Goal: Task Accomplishment & Management: Use online tool/utility

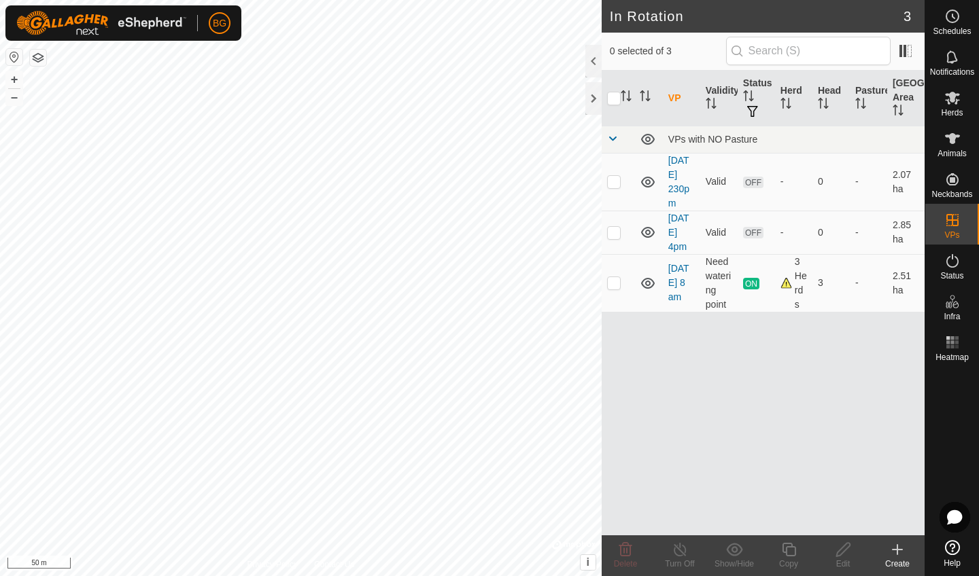
click at [360, 0] on html "BG Schedules Notifications Herds Animals Neckbands VPs Status Infra Heatmap Hel…" at bounding box center [489, 288] width 979 height 576
click at [951, 147] on es-animals-svg-icon at bounding box center [952, 139] width 24 height 22
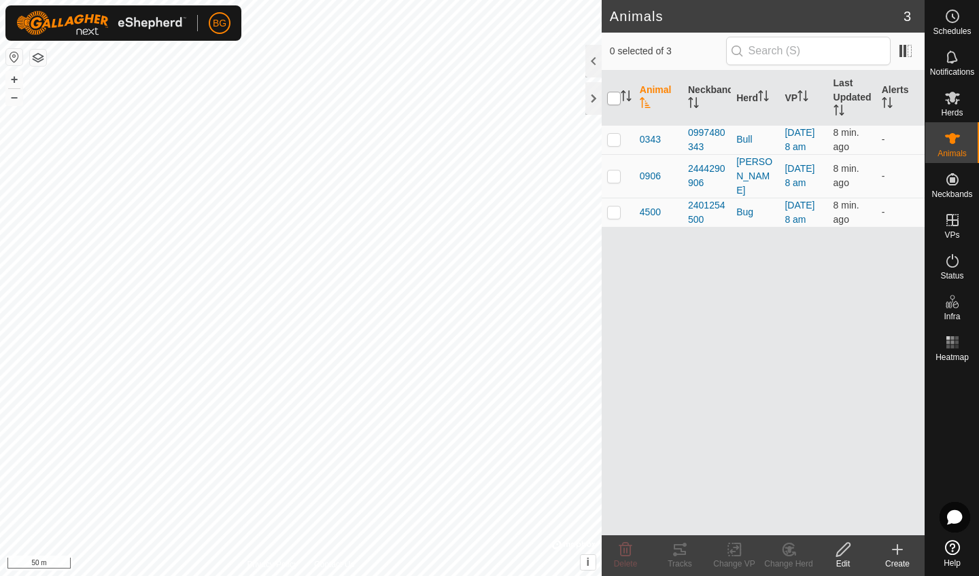
click at [614, 101] on input "checkbox" at bounding box center [614, 99] width 14 height 14
checkbox input "true"
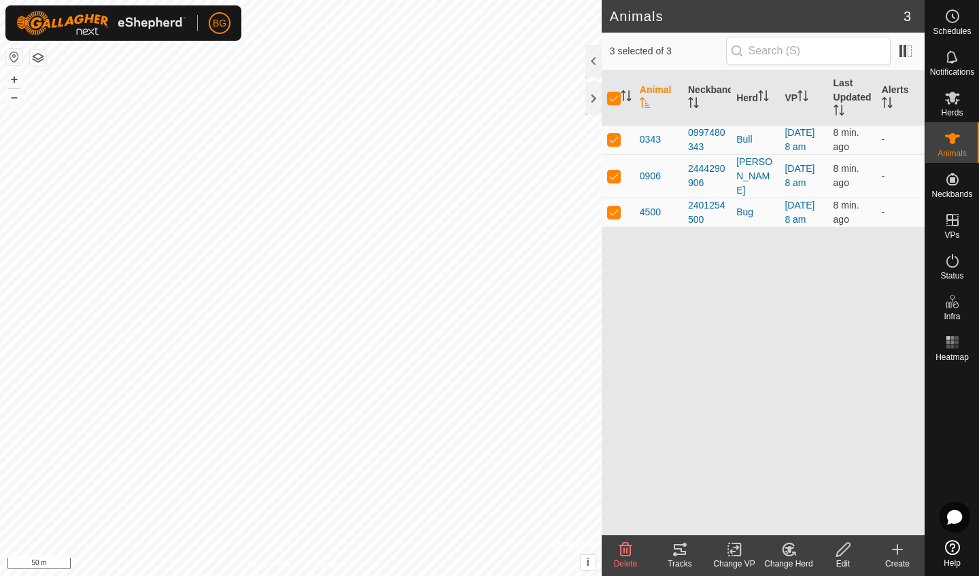
click at [678, 554] on icon at bounding box center [679, 549] width 12 height 11
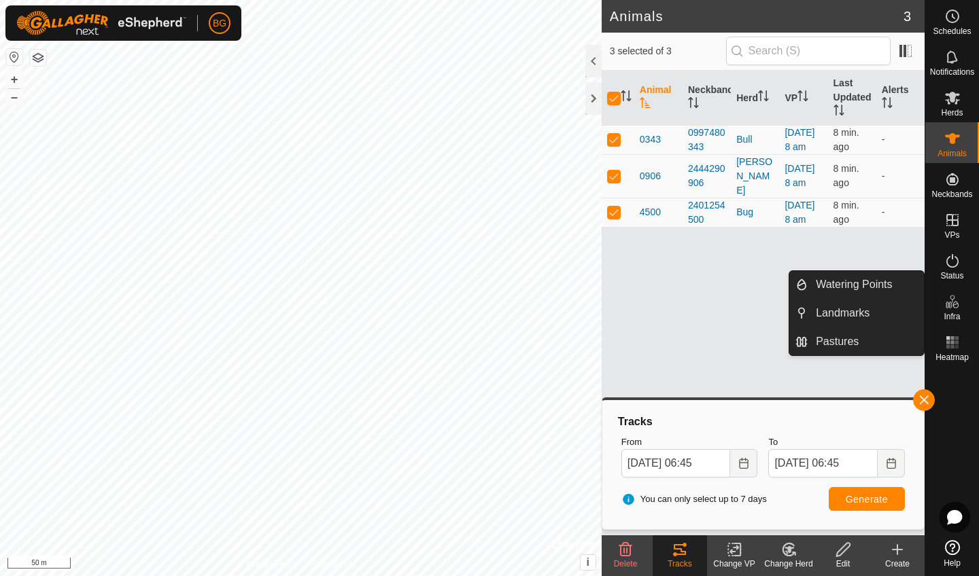
click at [950, 307] on icon at bounding box center [952, 302] width 16 height 16
click at [955, 314] on span "Infra" at bounding box center [951, 317] width 16 height 8
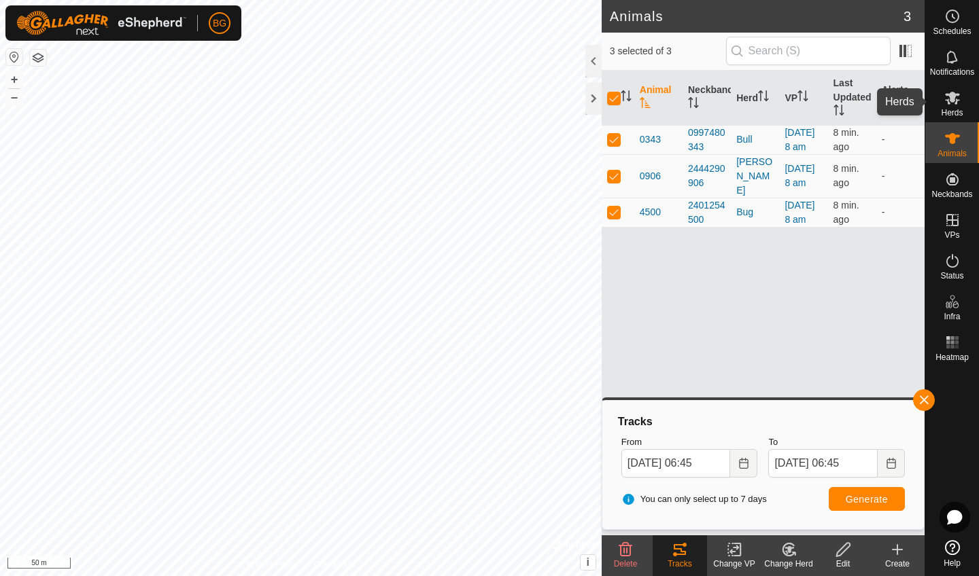
click at [955, 110] on span "Herds" at bounding box center [951, 113] width 22 height 8
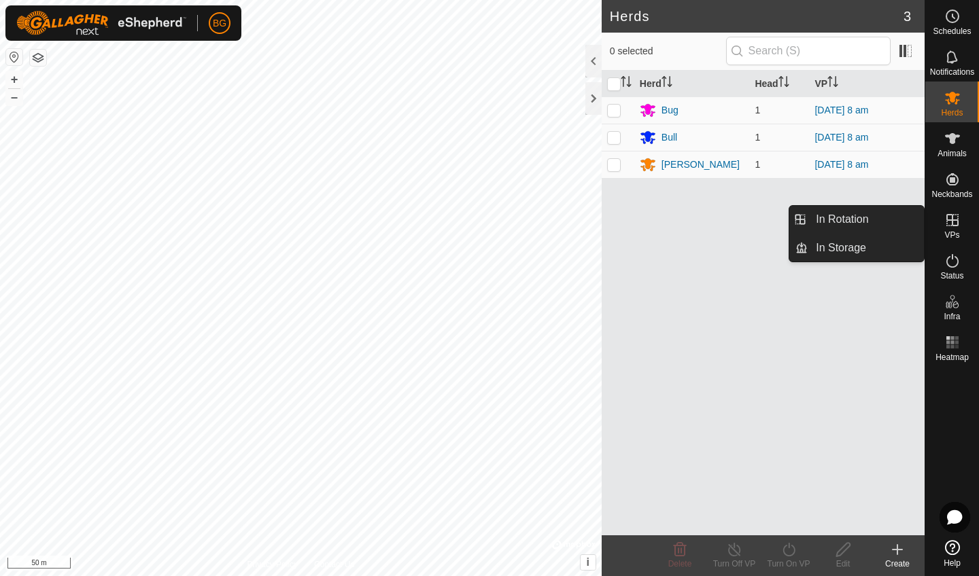
click at [951, 234] on span "VPs" at bounding box center [951, 235] width 15 height 8
click at [853, 220] on link "In Rotation" at bounding box center [865, 219] width 116 height 27
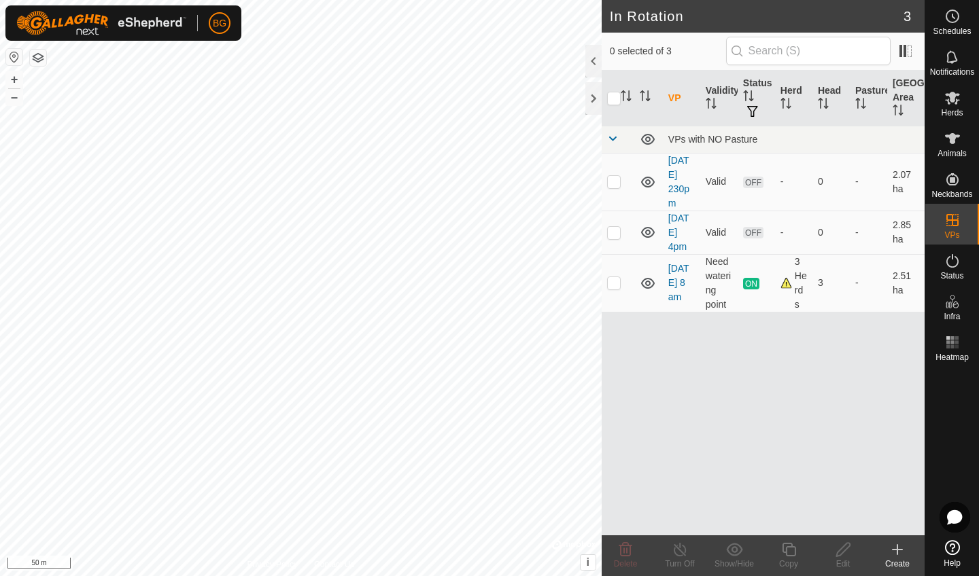
click at [891, 552] on icon at bounding box center [897, 550] width 16 height 16
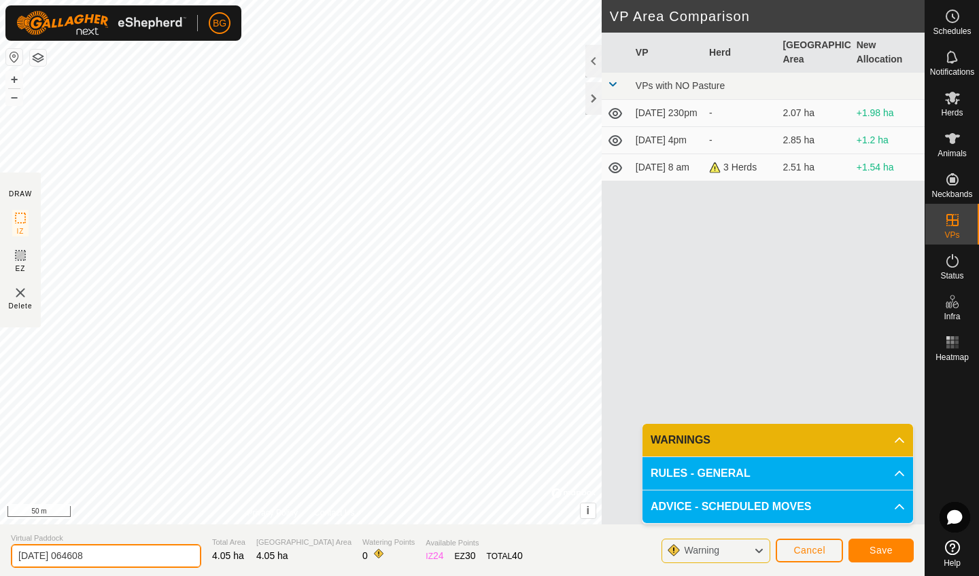
click at [123, 561] on input "[DATE] 064608" at bounding box center [106, 556] width 190 height 24
type input "[DATE] 7am"
click at [873, 549] on span "Save" at bounding box center [880, 550] width 23 height 11
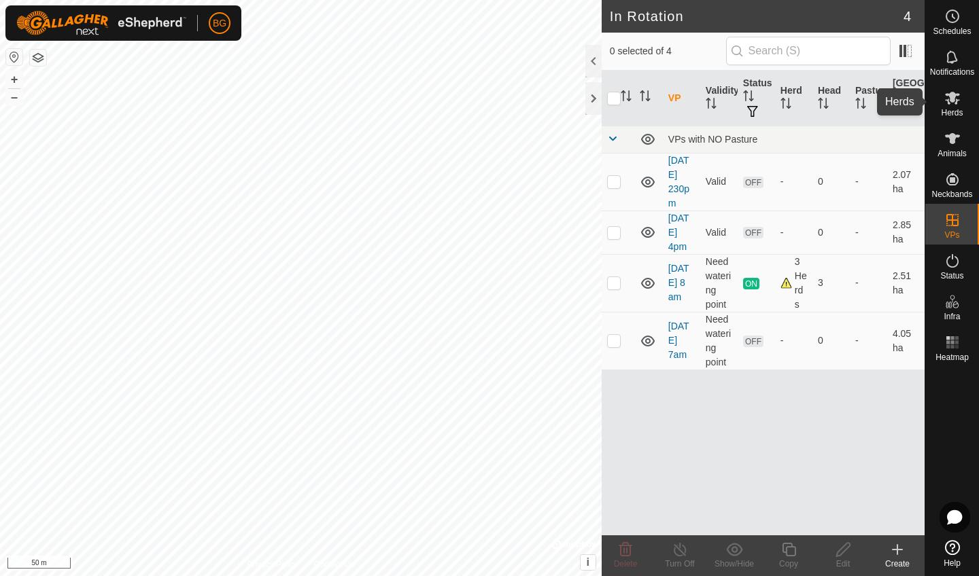
click at [953, 109] on span "Herds" at bounding box center [951, 113] width 22 height 8
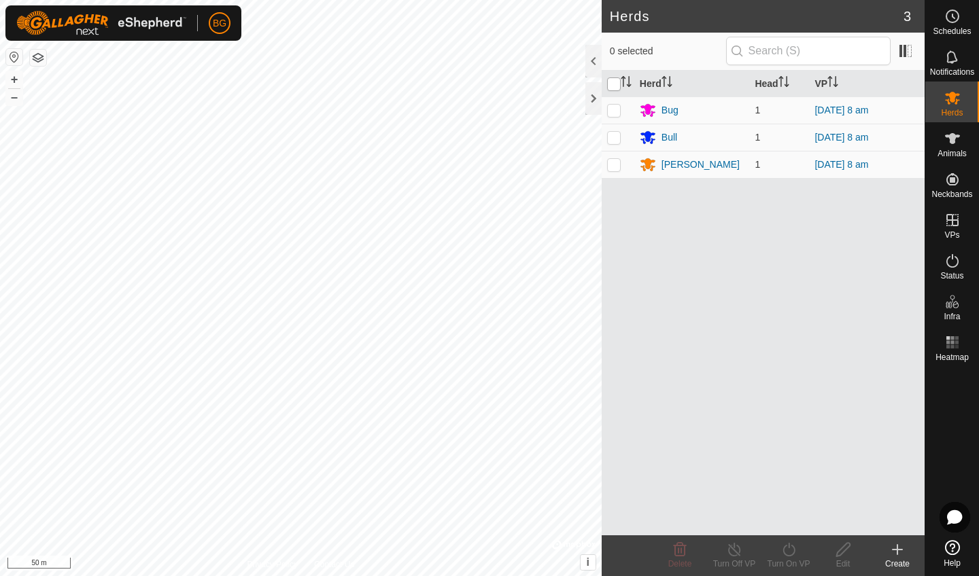
click at [611, 84] on input "checkbox" at bounding box center [614, 84] width 14 height 14
checkbox input "true"
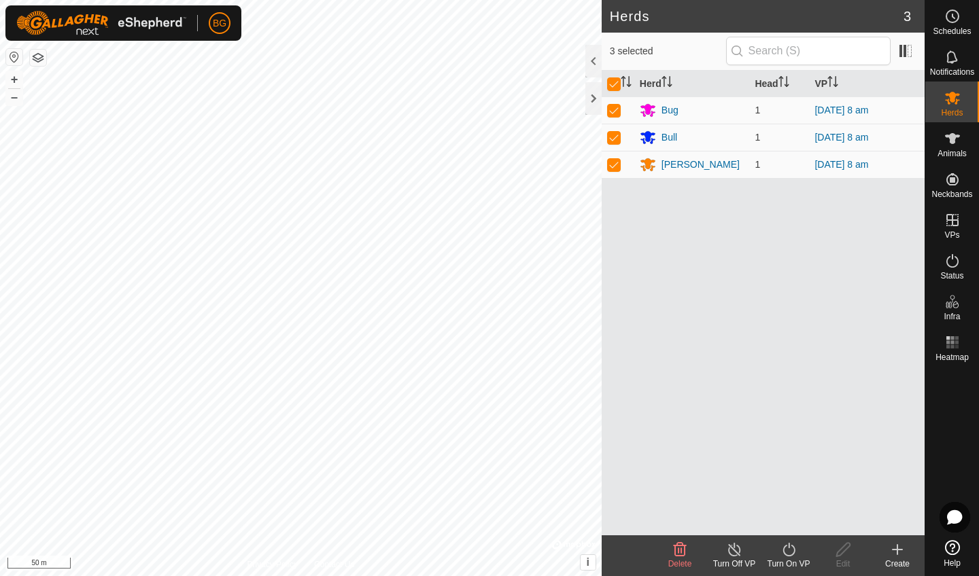
click at [794, 558] on div "Turn On VP" at bounding box center [788, 564] width 54 height 12
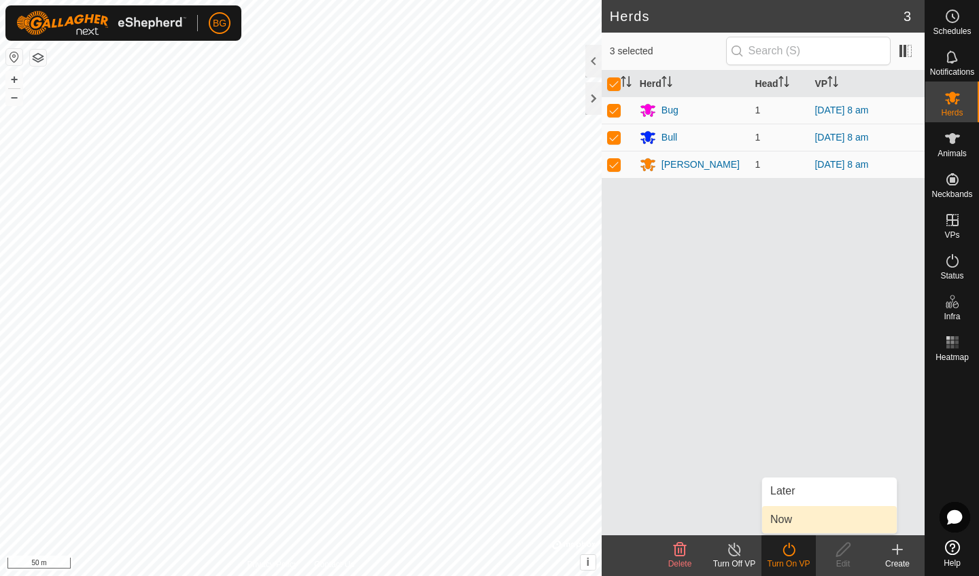
click at [790, 521] on link "Now" at bounding box center [829, 519] width 135 height 27
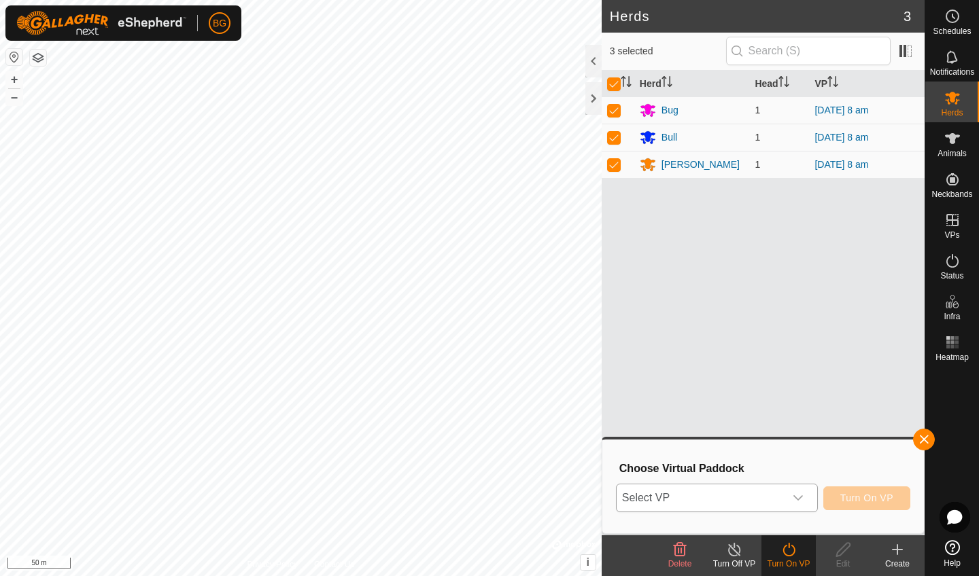
click at [790, 492] on div "dropdown trigger" at bounding box center [797, 498] width 27 height 27
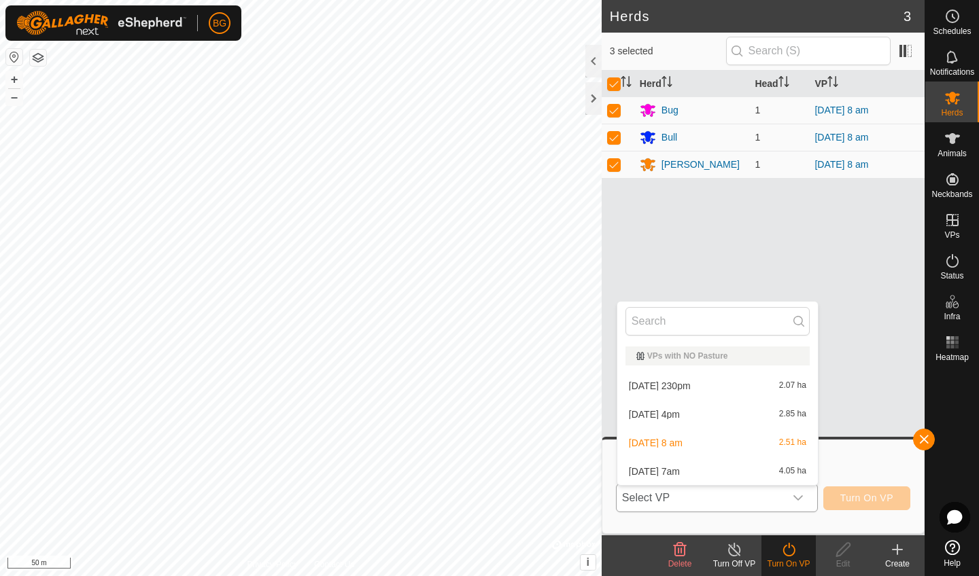
click at [759, 474] on li "[DATE] 7am 4.05 ha" at bounding box center [717, 471] width 200 height 27
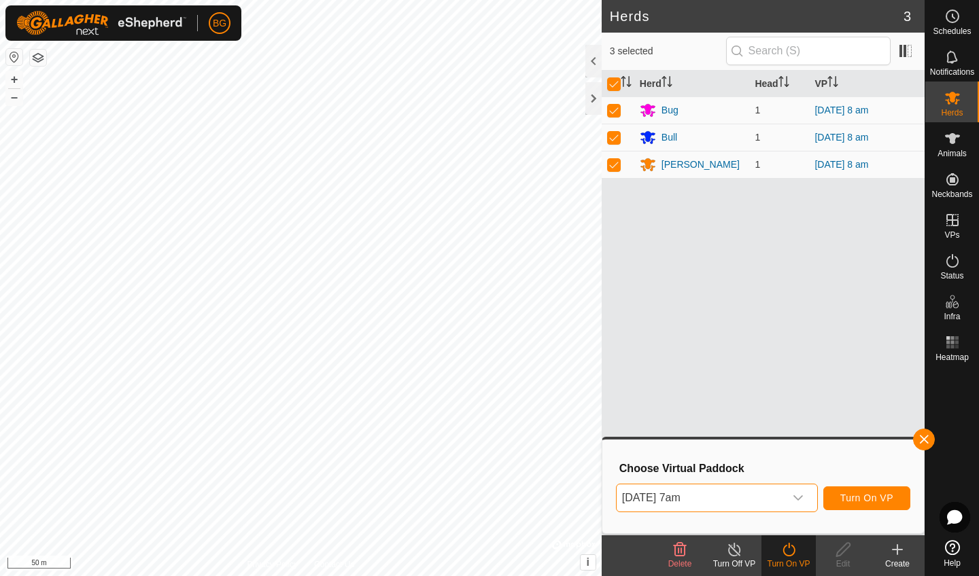
click at [874, 495] on span "Turn On VP" at bounding box center [866, 498] width 53 height 11
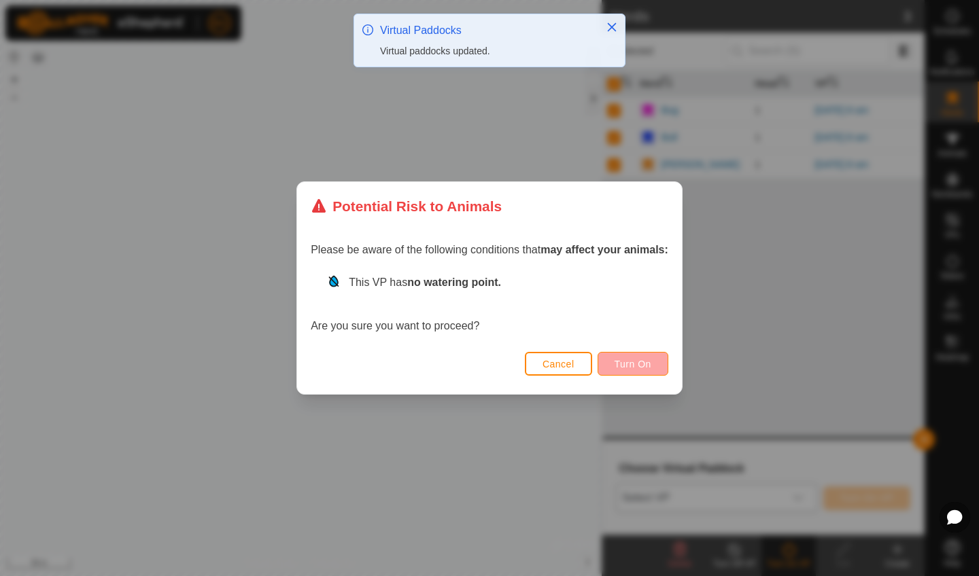
click at [633, 362] on span "Turn On" at bounding box center [632, 364] width 37 height 11
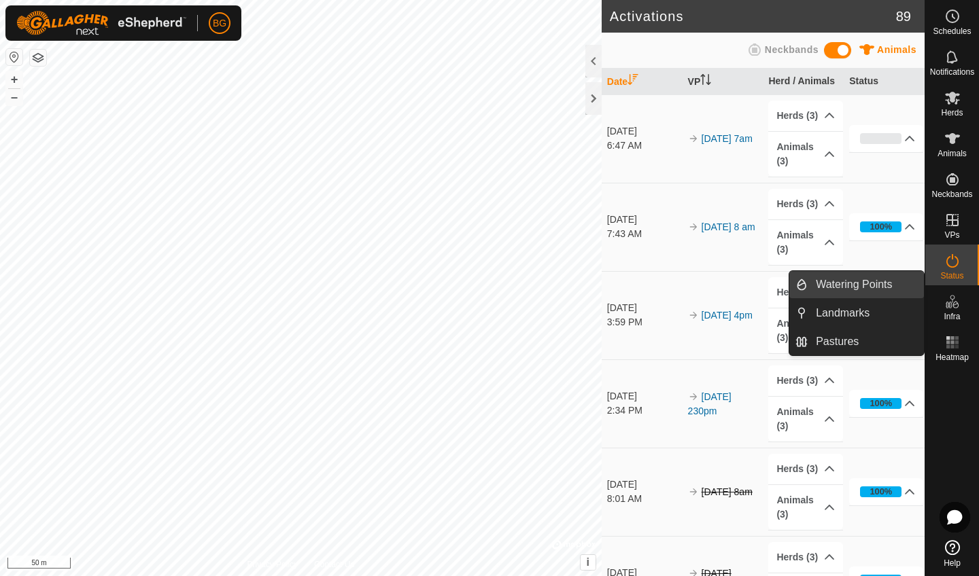
click at [885, 287] on link "Watering Points" at bounding box center [865, 284] width 116 height 27
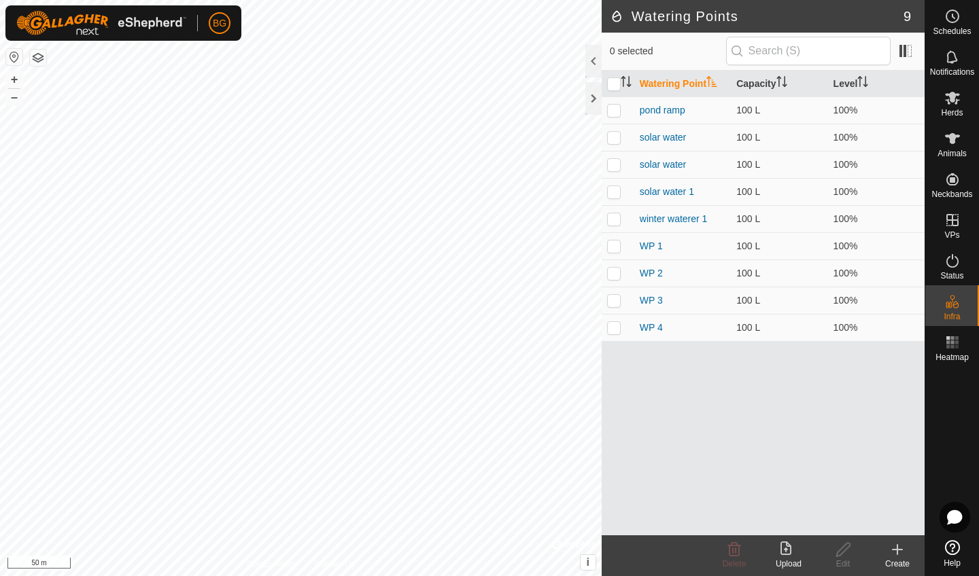
click at [902, 552] on icon at bounding box center [897, 550] width 16 height 16
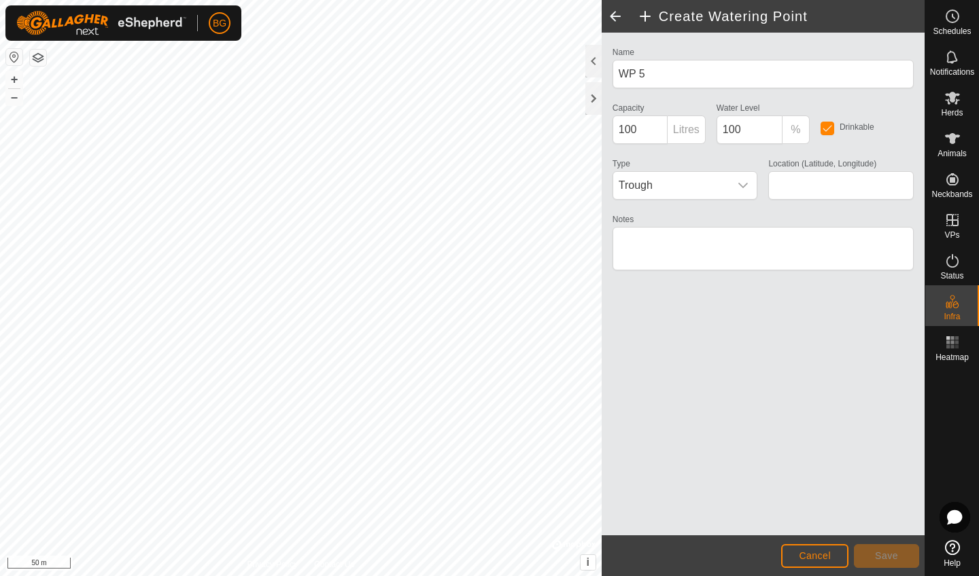
type input "58.859358, -122.754096"
click at [890, 551] on span "Save" at bounding box center [886, 555] width 23 height 11
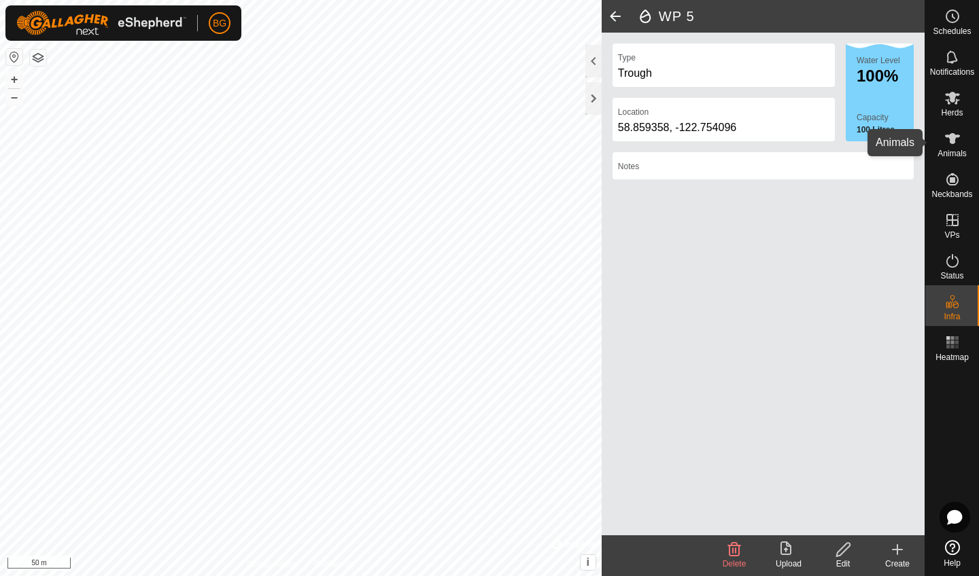
click at [953, 141] on icon at bounding box center [952, 138] width 15 height 11
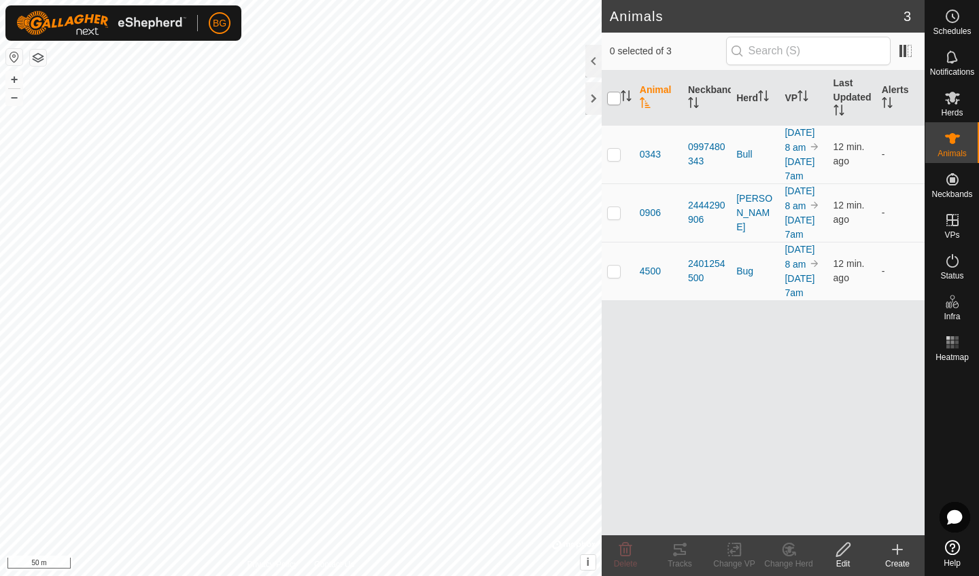
click at [616, 101] on input "checkbox" at bounding box center [614, 99] width 14 height 14
checkbox input "true"
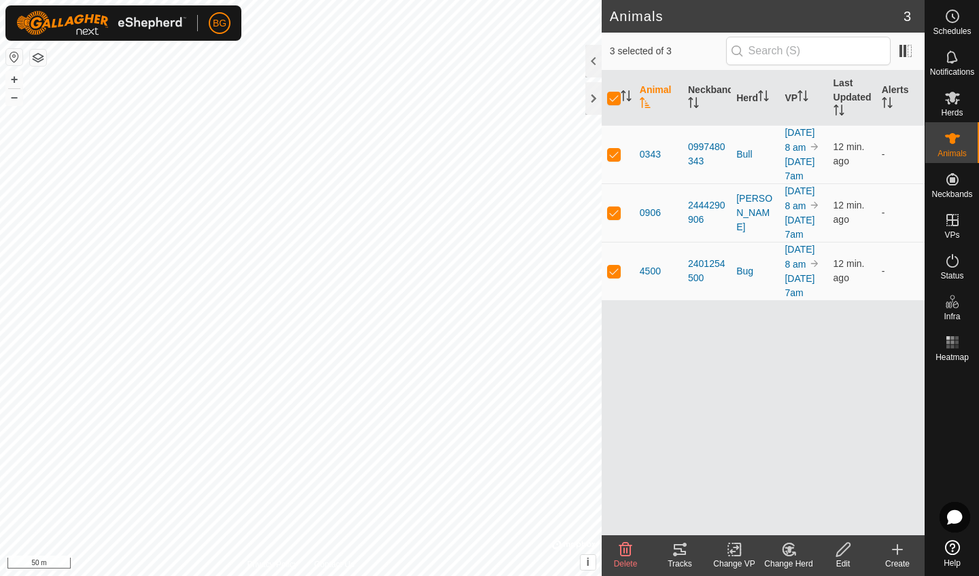
click at [678, 554] on icon at bounding box center [679, 549] width 12 height 11
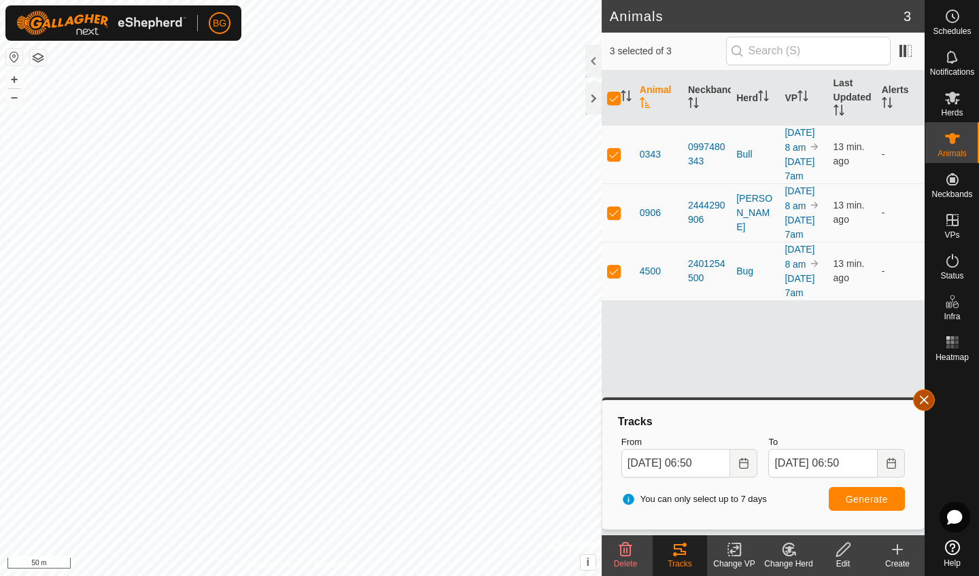
click at [924, 402] on button "button" at bounding box center [924, 400] width 22 height 22
